Goal: Transaction & Acquisition: Obtain resource

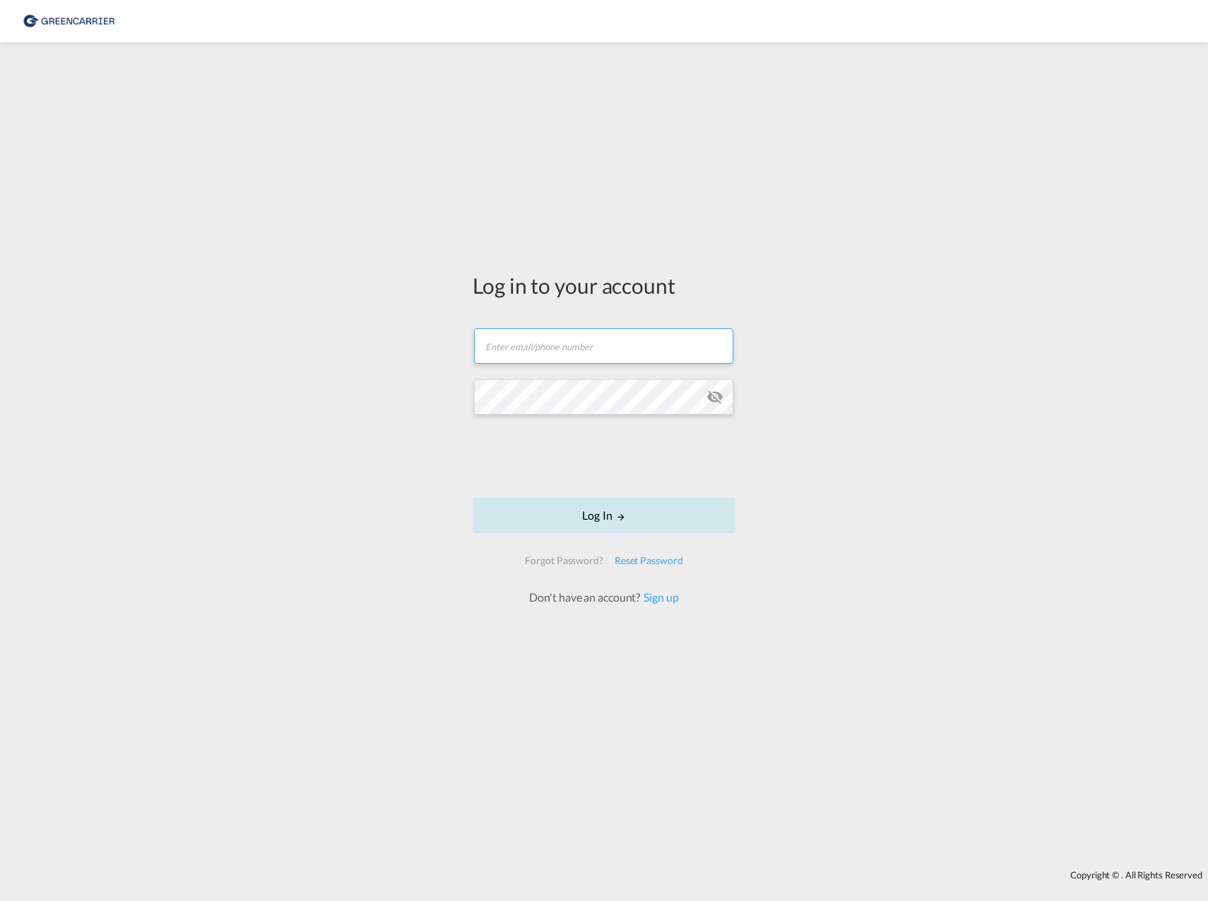
type input "[EMAIL_ADDRESS][PERSON_NAME][PERSON_NAME][DOMAIN_NAME]"
click at [549, 503] on button "Log In" at bounding box center [604, 515] width 263 height 35
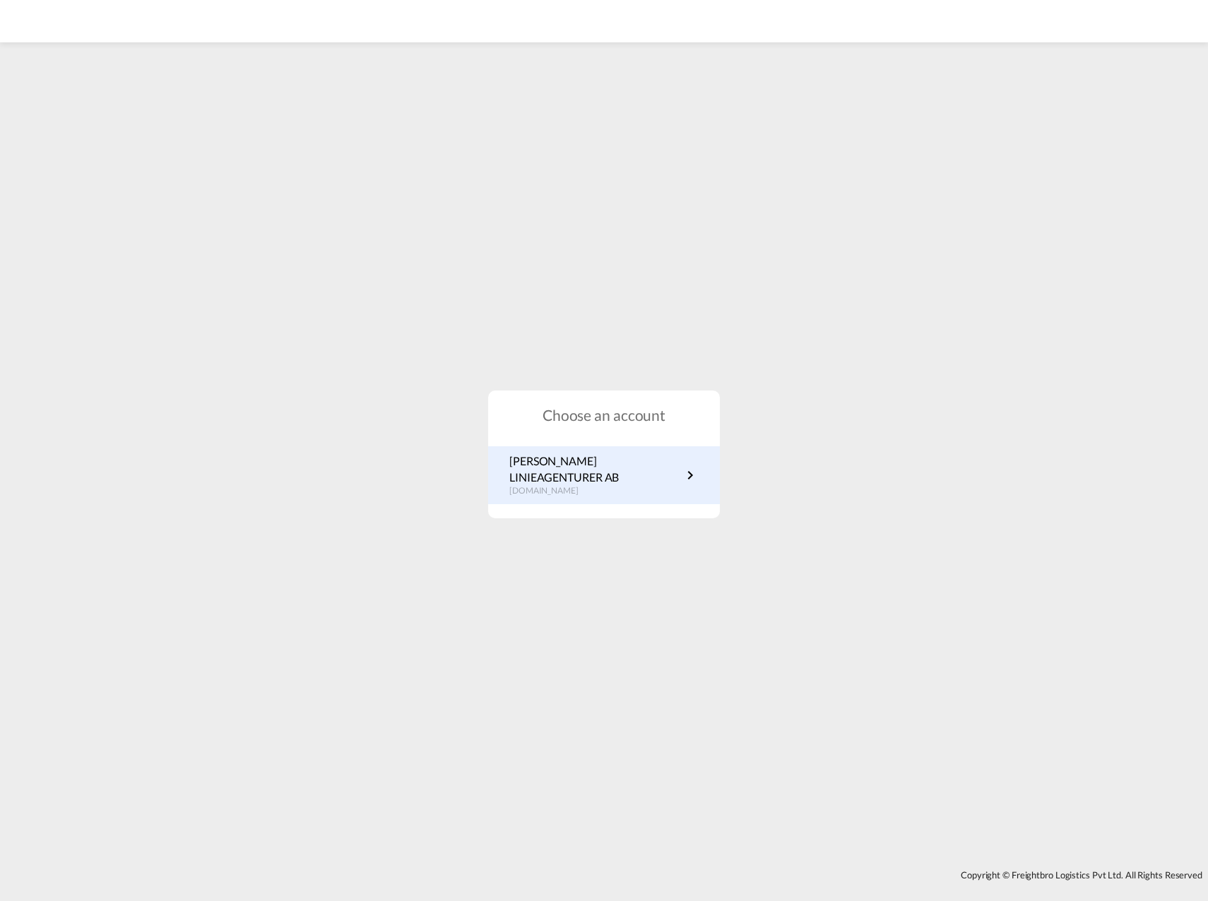
click at [547, 475] on p "[PERSON_NAME] LINIEAGENTURER AB" at bounding box center [595, 470] width 172 height 32
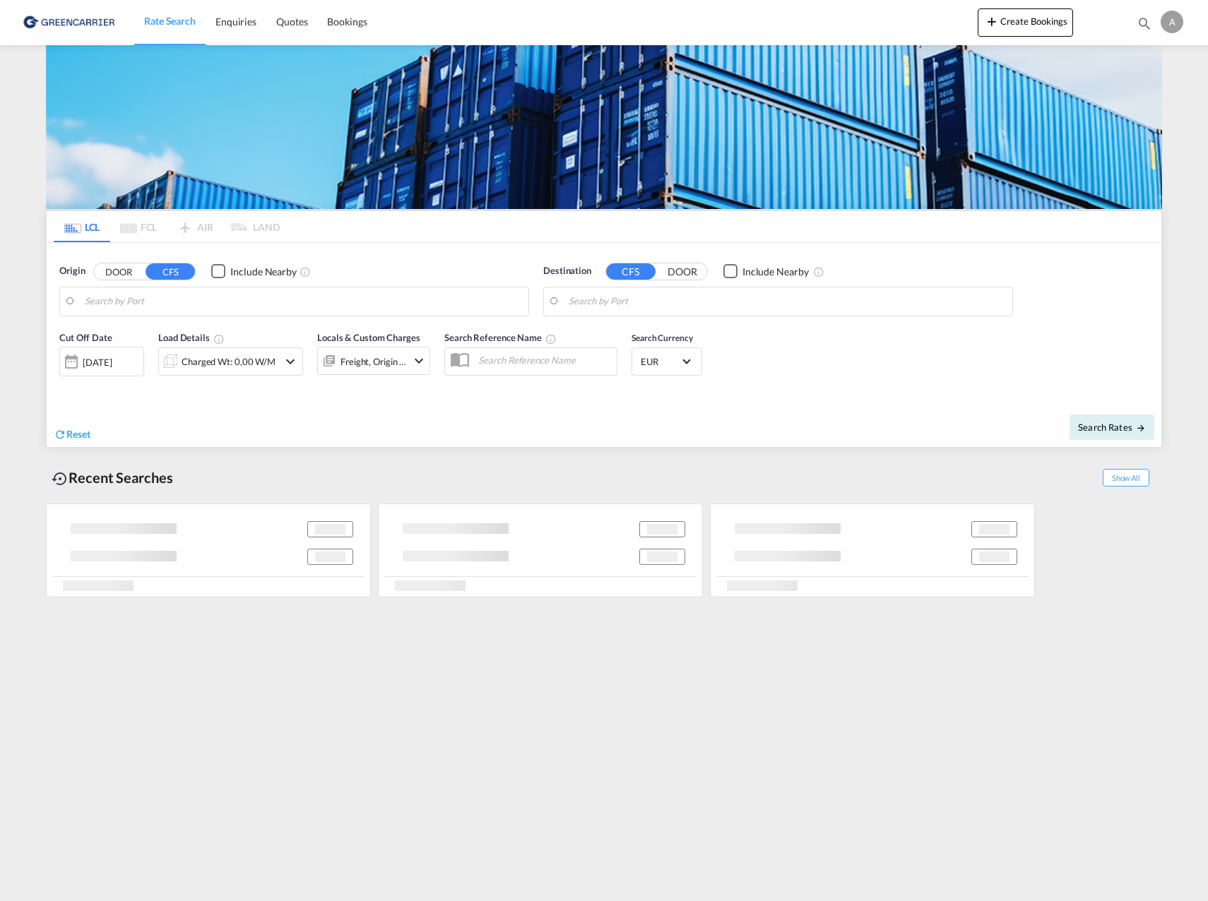
type input "Lisbon (Lisboa), PTLIS"
type input "Gothenburg (Goteborg), SEGOT"
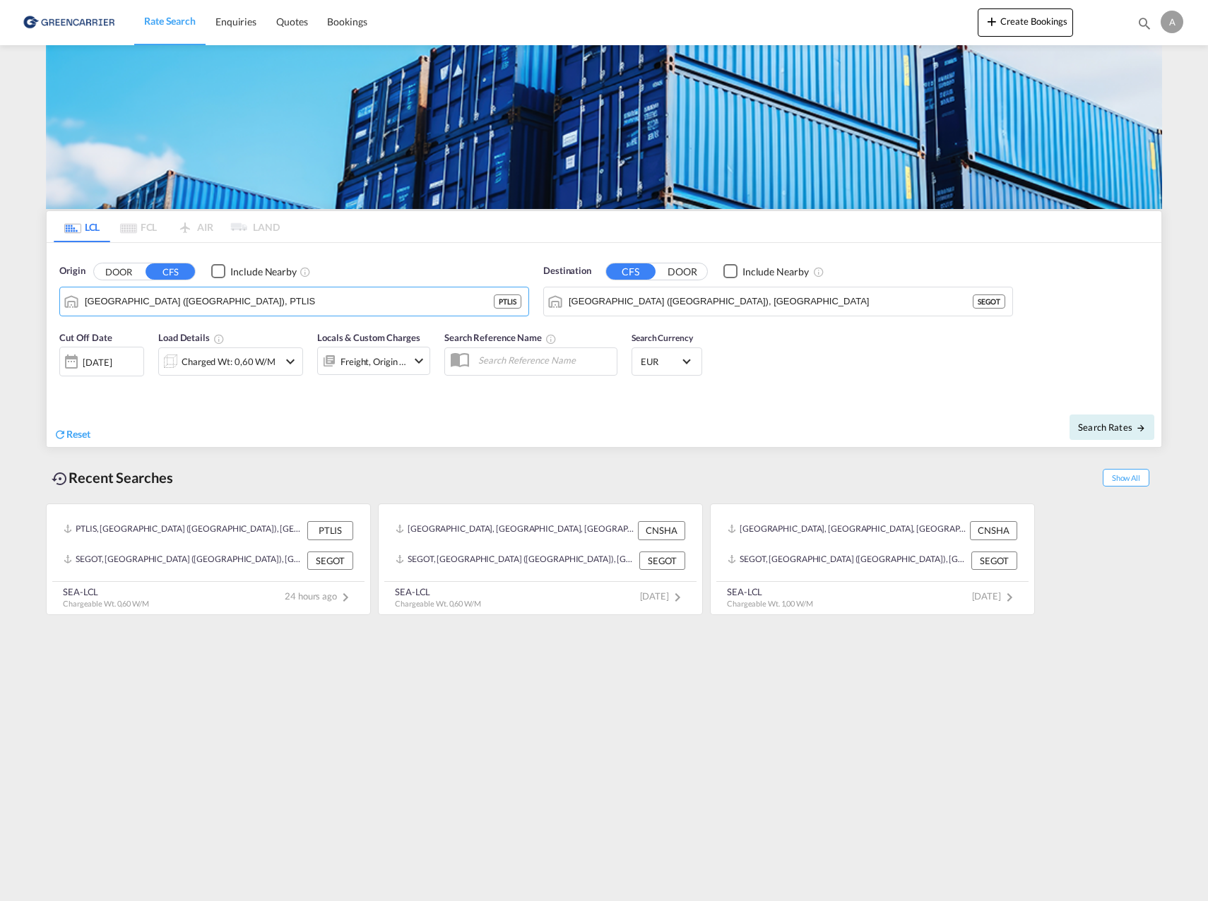
drag, startPoint x: 196, startPoint y: 297, endPoint x: -4, endPoint y: 299, distance: 199.2
click at [0, 299] on html "Rate Search Enquiries Quotes Bookings Rate Search Enquiries" at bounding box center [604, 450] width 1208 height 901
drag, startPoint x: 182, startPoint y: 309, endPoint x: 16, endPoint y: 312, distance: 166.0
click at [16, 312] on md-content "Rate Search Enquiries Quotes Bookings Create Bookings Bookings Quotes Enquiries…" at bounding box center [604, 450] width 1208 height 901
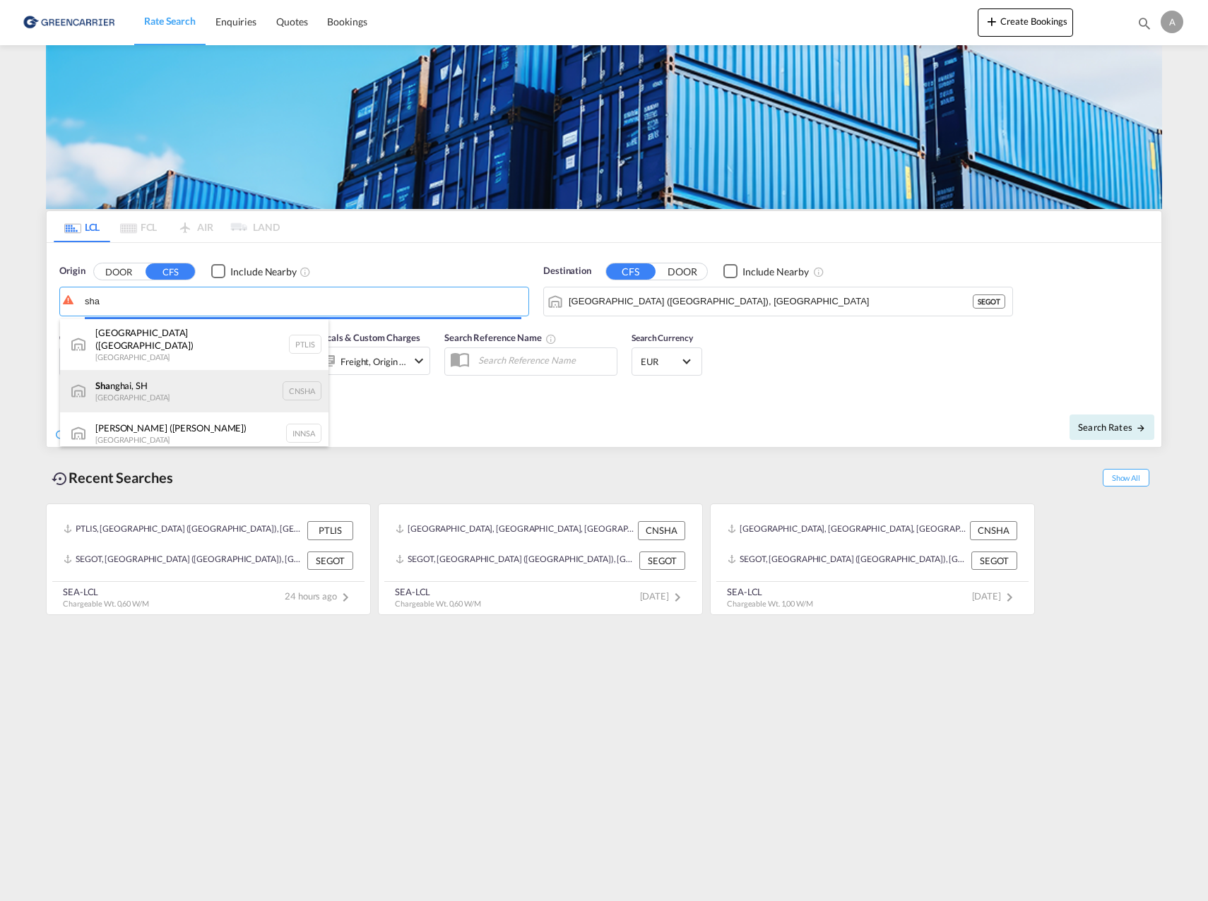
click at [139, 381] on div "Sha nghai, SH China CNSHA" at bounding box center [194, 391] width 268 height 42
type input "Shanghai, SH, CNSHA"
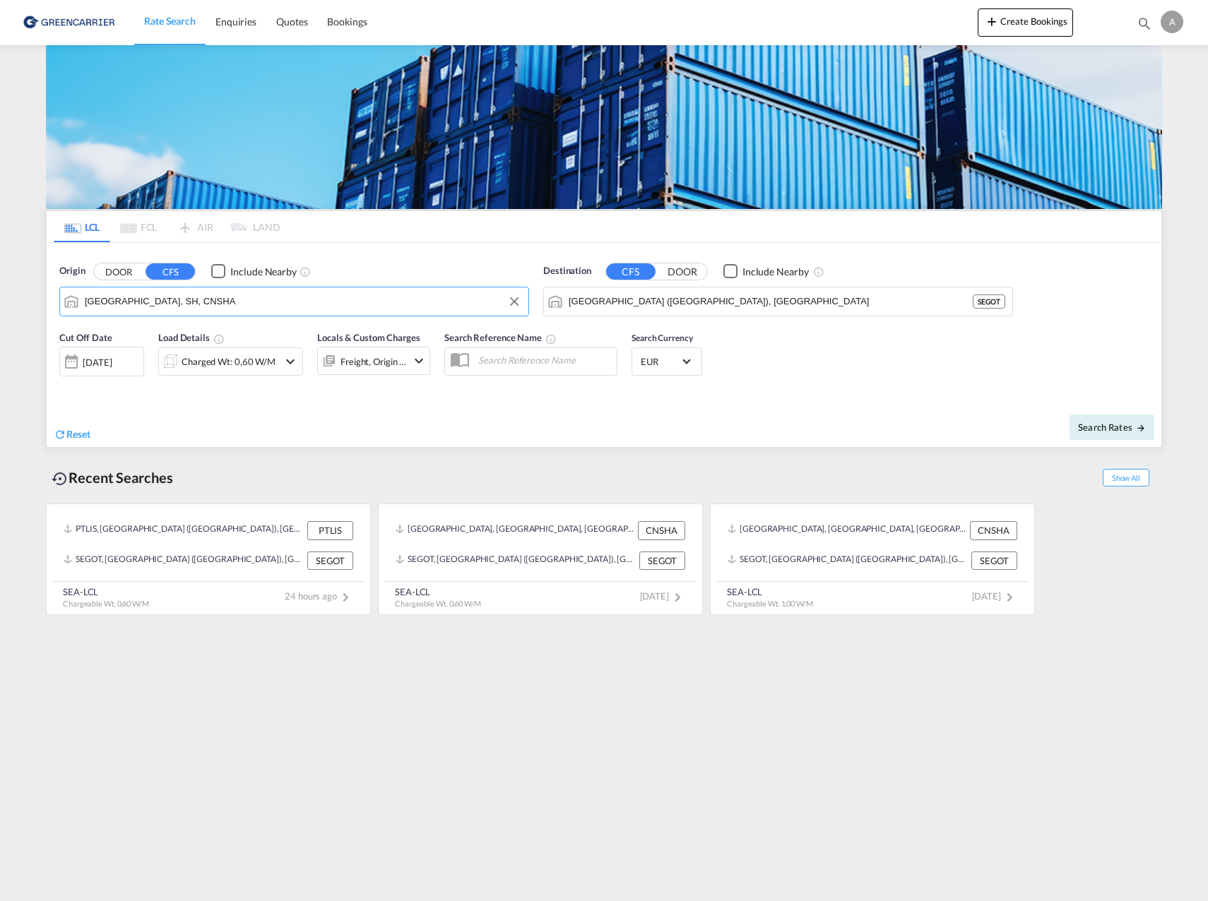
click at [112, 359] on div "14 Oct 2025" at bounding box center [97, 362] width 29 height 13
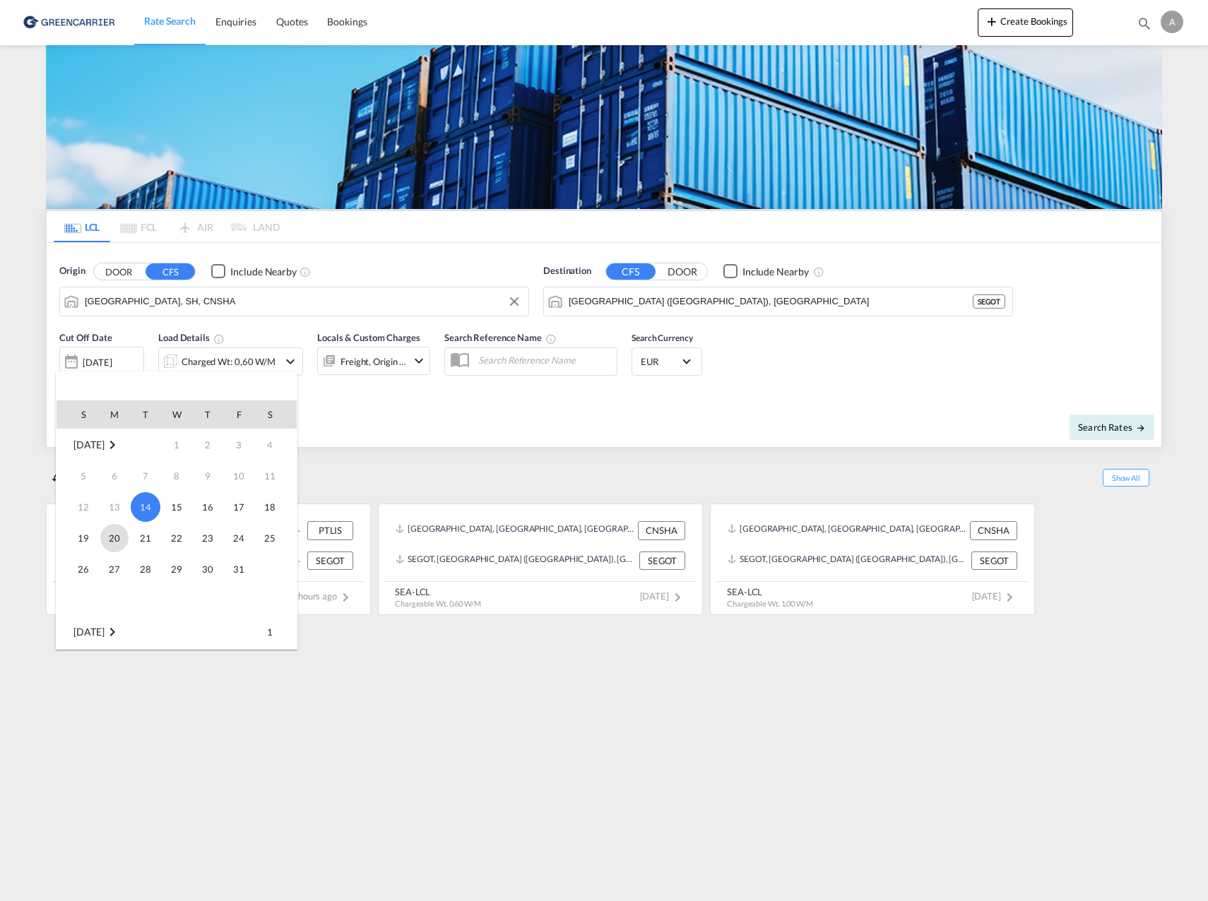
click at [107, 540] on span "20" at bounding box center [114, 538] width 28 height 28
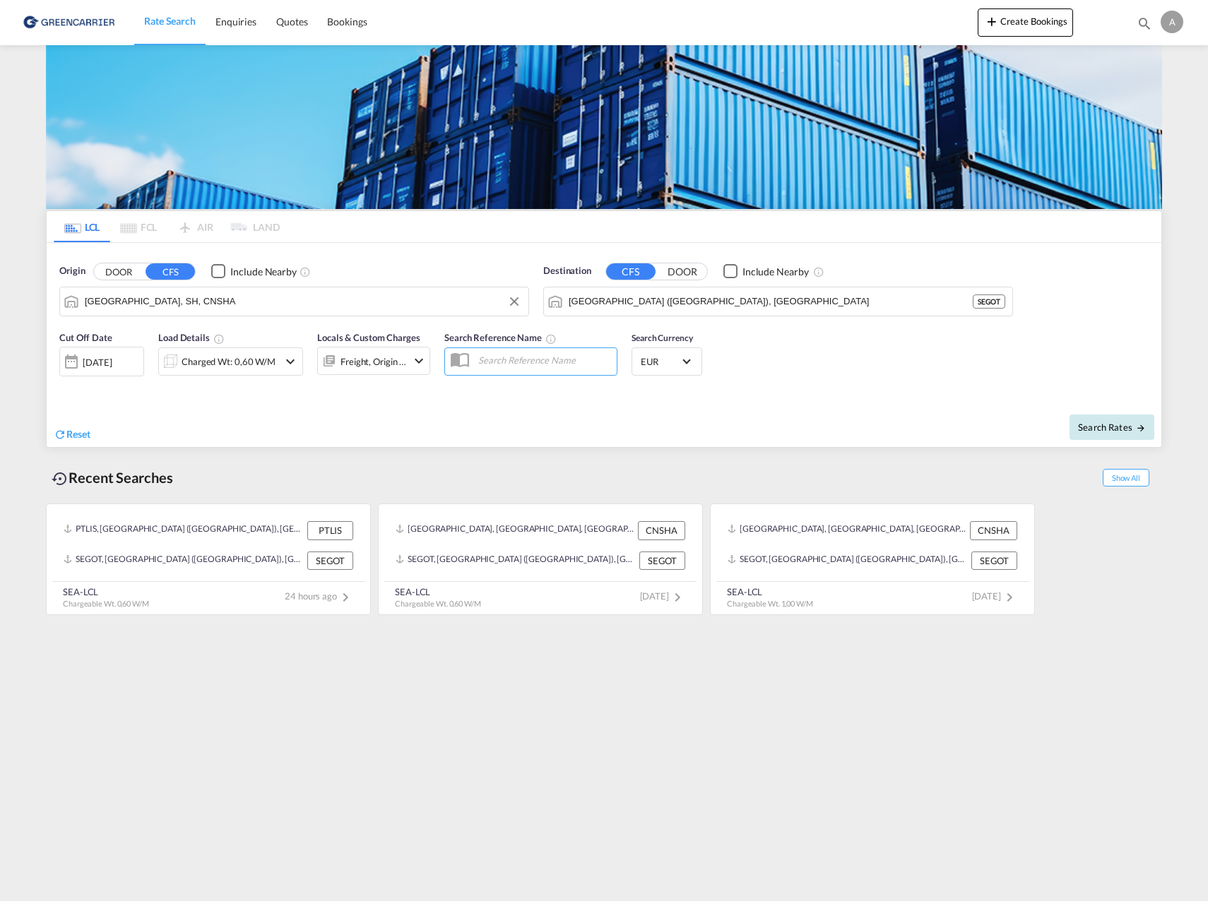
click at [1105, 422] on span "Search Rates" at bounding box center [1112, 427] width 68 height 11
type input "CNSHA to SEGOT / 20 Oct 2025"
